Goal: Task Accomplishment & Management: Use online tool/utility

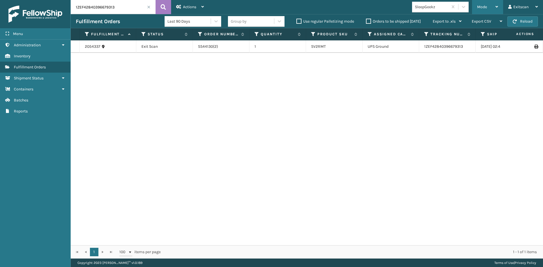
click at [490, 8] on div "Mode" at bounding box center [487, 7] width 21 height 14
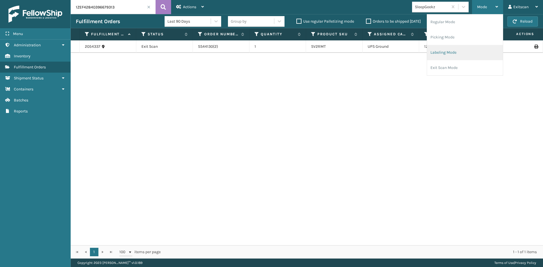
click at [468, 50] on li "Labeling Mode" at bounding box center [465, 52] width 76 height 15
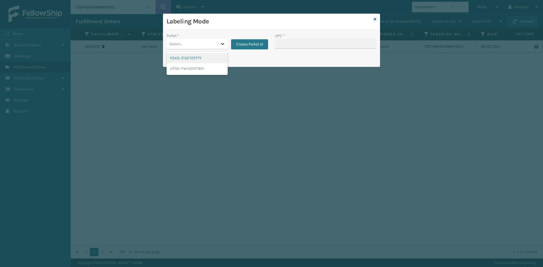
click at [218, 46] on div at bounding box center [223, 44] width 10 height 10
click at [205, 59] on div "FDXG-Z15ET0TFTY" at bounding box center [197, 58] width 61 height 10
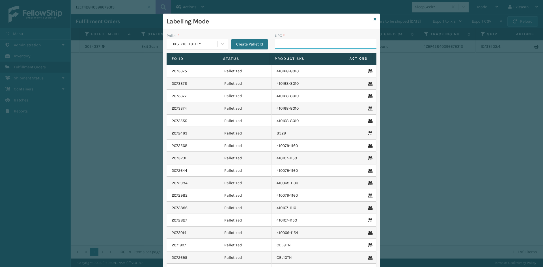
click at [320, 40] on input "UPC *" at bounding box center [326, 44] width 102 height 10
type input "GEN-HBBRKT-EK-C-H-B-A"
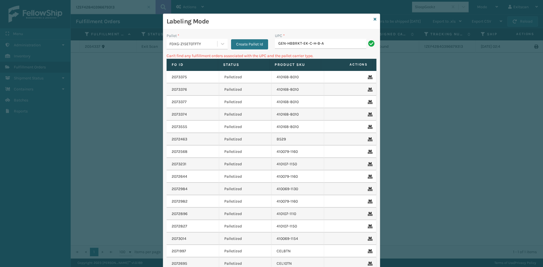
drag, startPoint x: 214, startPoint y: 42, endPoint x: 209, endPoint y: 50, distance: 9.6
click at [214, 43] on div "FDXG-Z15ET0TFTY" at bounding box center [193, 44] width 48 height 6
click at [189, 69] on div "UPSG-YWUGDP18EI" at bounding box center [197, 68] width 61 height 10
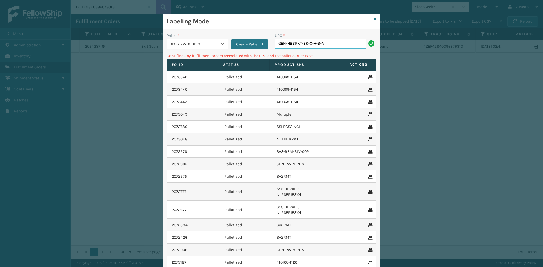
click at [326, 44] on input "GEN-HBBRKT-EK-C-H-B-A" at bounding box center [320, 44] width 91 height 10
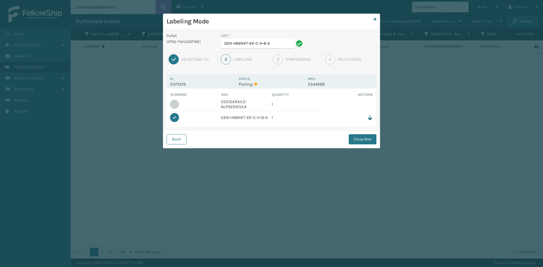
click at [269, 39] on div "UPC * GEN-HBBRKT-EK-C-H-B-A" at bounding box center [262, 41] width 83 height 16
click at [265, 46] on input "GEN-HBBRKT-EK-C-H-B-A" at bounding box center [257, 44] width 73 height 10
drag, startPoint x: 272, startPoint y: 43, endPoint x: 250, endPoint y: 47, distance: 21.9
click at [250, 47] on input "GEN-HBBRKT-EK-C-H-B-A" at bounding box center [257, 44] width 73 height 10
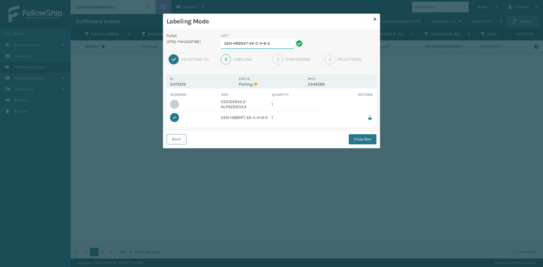
type input "GEN-HK-C-H-B-ABBRKT-E"
drag, startPoint x: 273, startPoint y: 46, endPoint x: 217, endPoint y: 41, distance: 55.9
click at [218, 42] on div "UPC * GEN-HK-C-H-B-ABBRKT-E" at bounding box center [263, 43] width 90 height 20
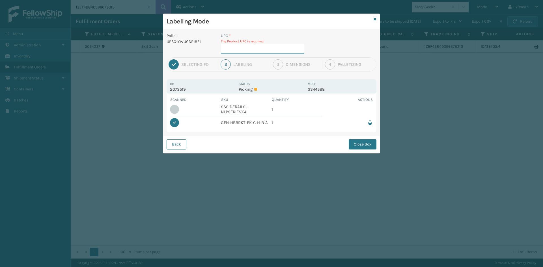
type input "SSSIDERAILS-NLPSERIESX4"
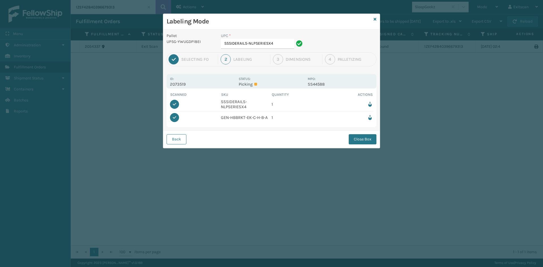
click at [353, 137] on button "Close Box" at bounding box center [363, 139] width 28 height 10
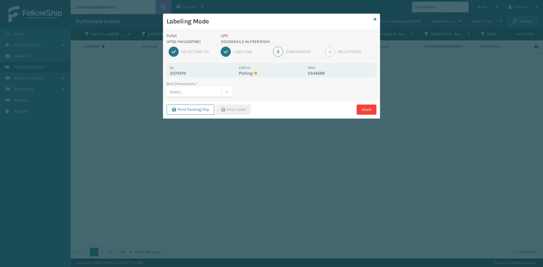
drag, startPoint x: 224, startPoint y: 90, endPoint x: 219, endPoint y: 96, distance: 8.2
click at [224, 91] on icon at bounding box center [227, 92] width 6 height 6
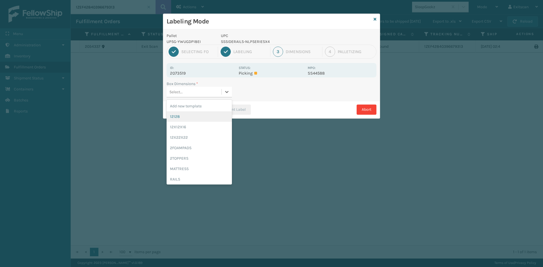
click at [205, 115] on div "12128" at bounding box center [199, 116] width 65 height 10
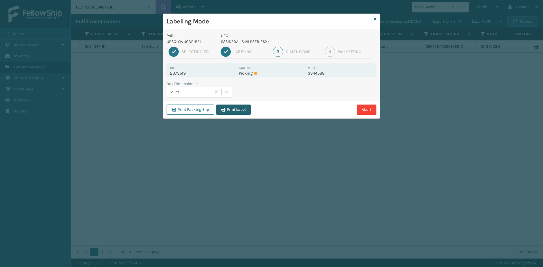
click at [237, 111] on button "Print Label" at bounding box center [233, 110] width 35 height 10
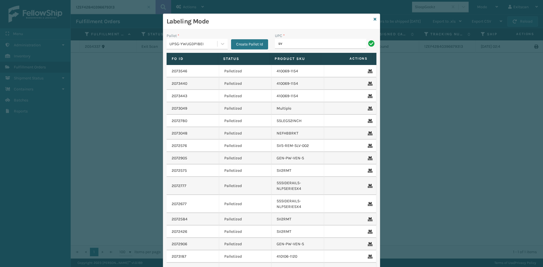
type input "SV2RMT"
type input "SV1RMT"
